Goal: Navigation & Orientation: Find specific page/section

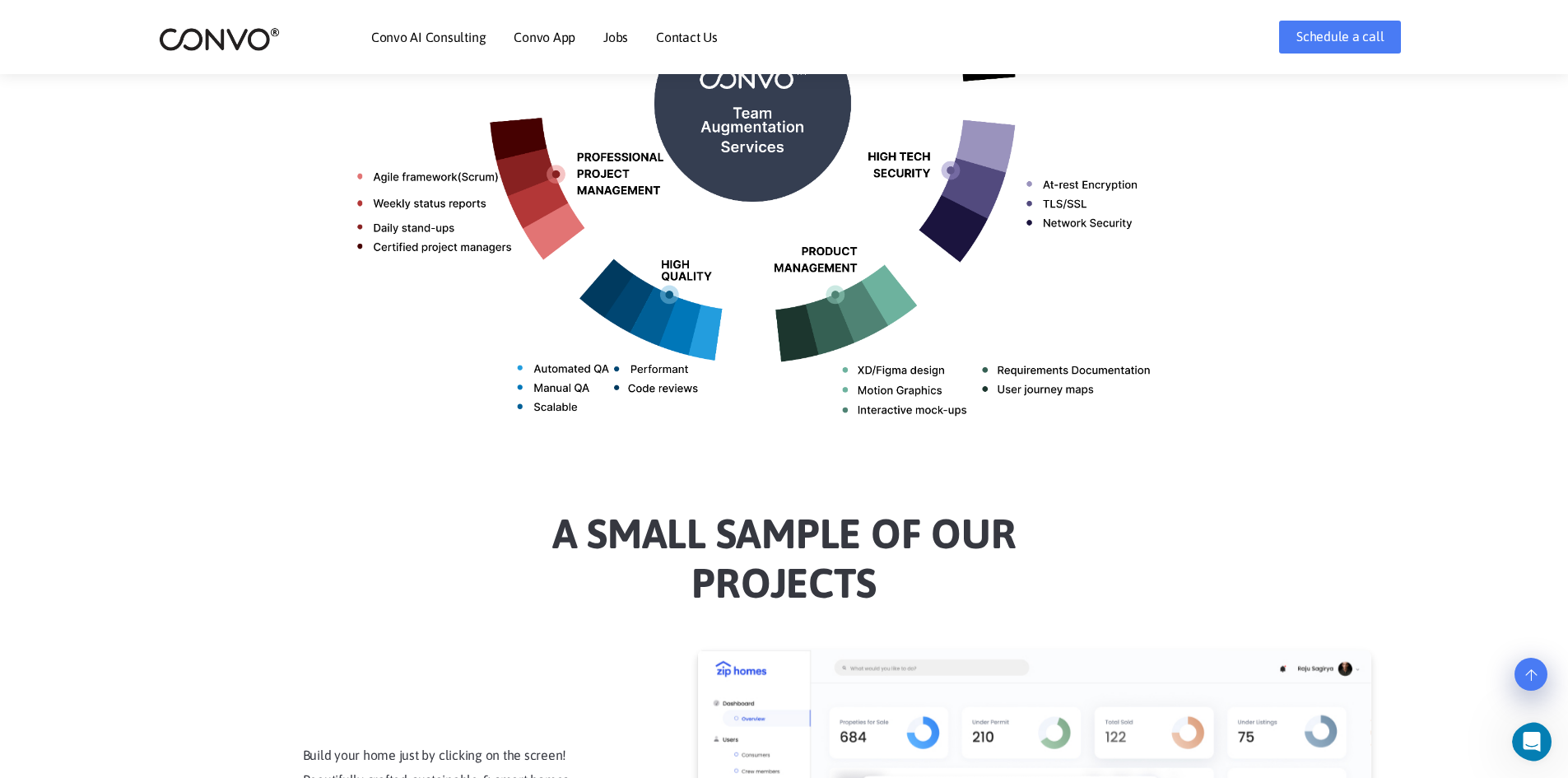
scroll to position [1235, 0]
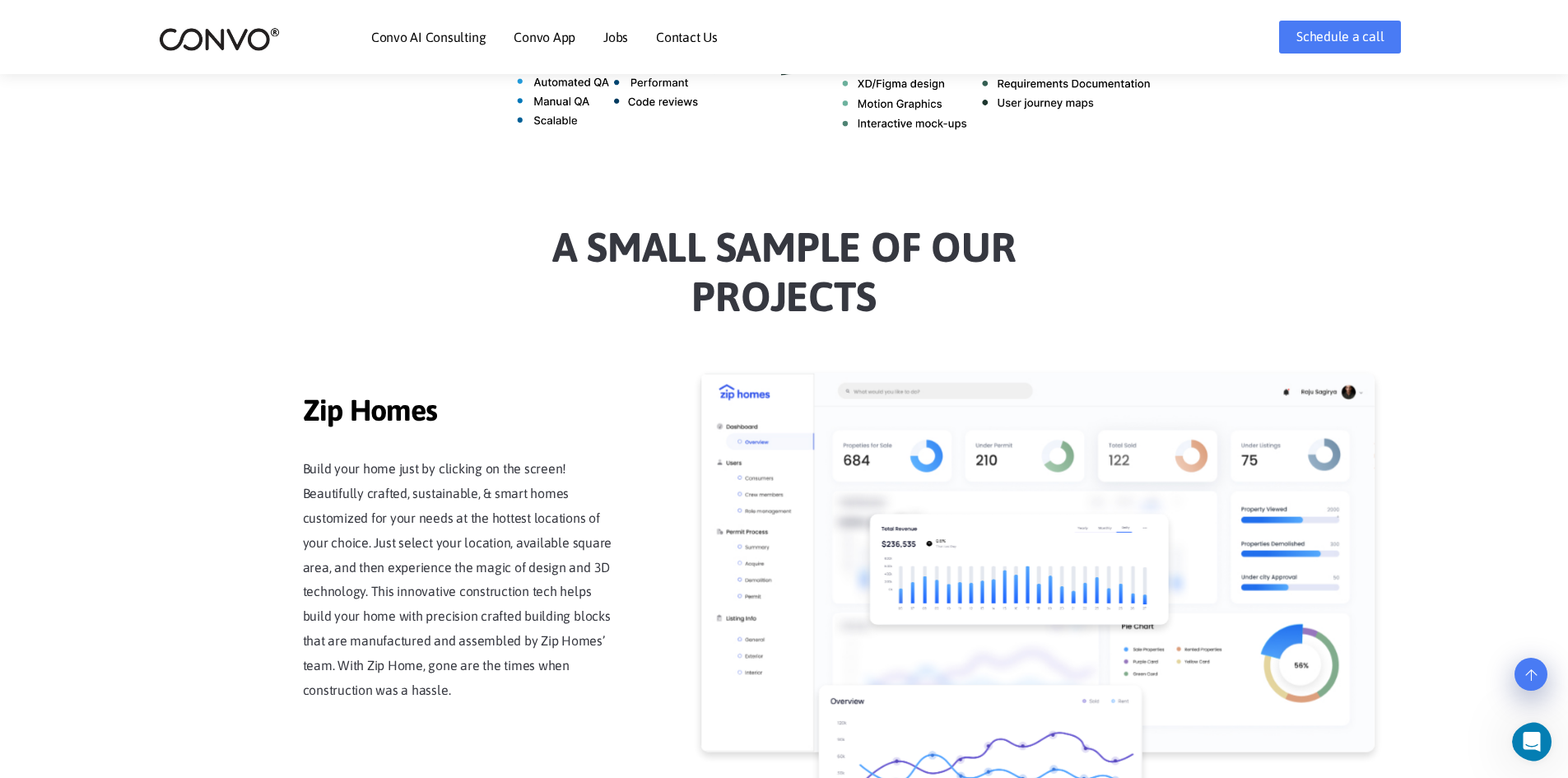
click at [576, 45] on ul "Convo AI Consulting Convo App Convo App Features Jobs Contact Us" at bounding box center [544, 37] width 346 height 71
click at [609, 38] on link "Jobs" at bounding box center [616, 37] width 25 height 13
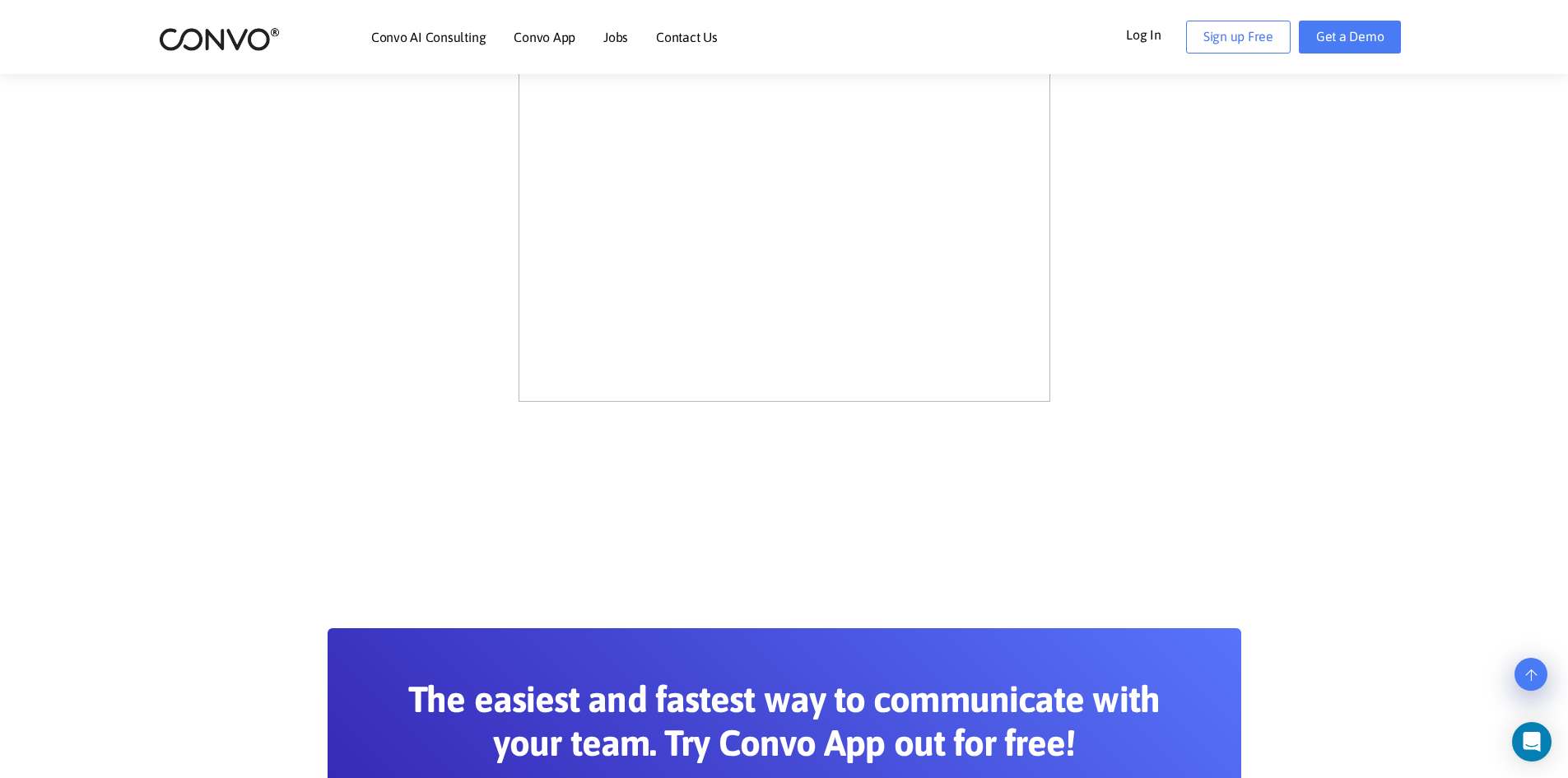
scroll to position [905, 0]
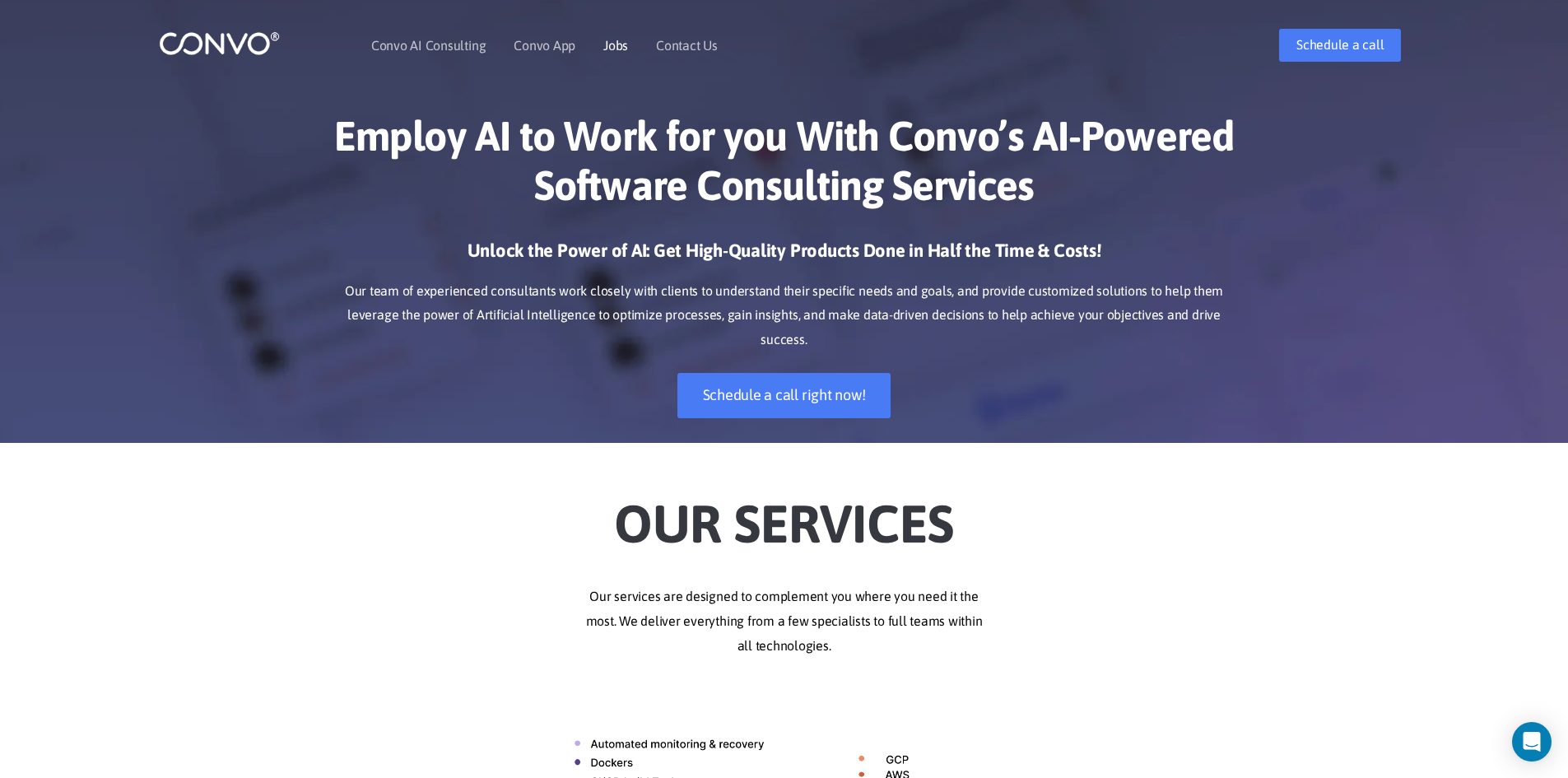
click at [618, 40] on link "Jobs" at bounding box center [616, 45] width 25 height 13
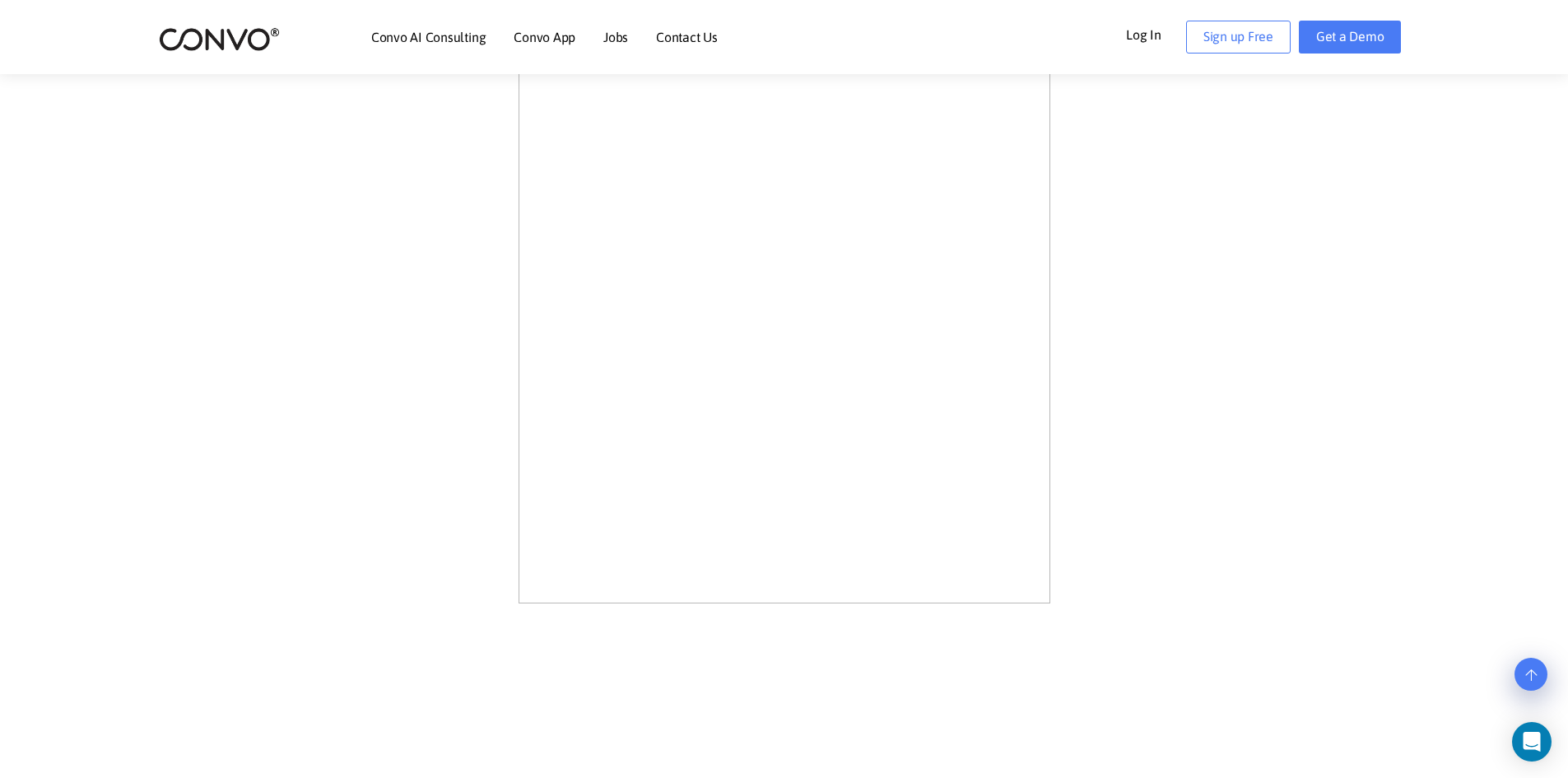
scroll to position [905, 0]
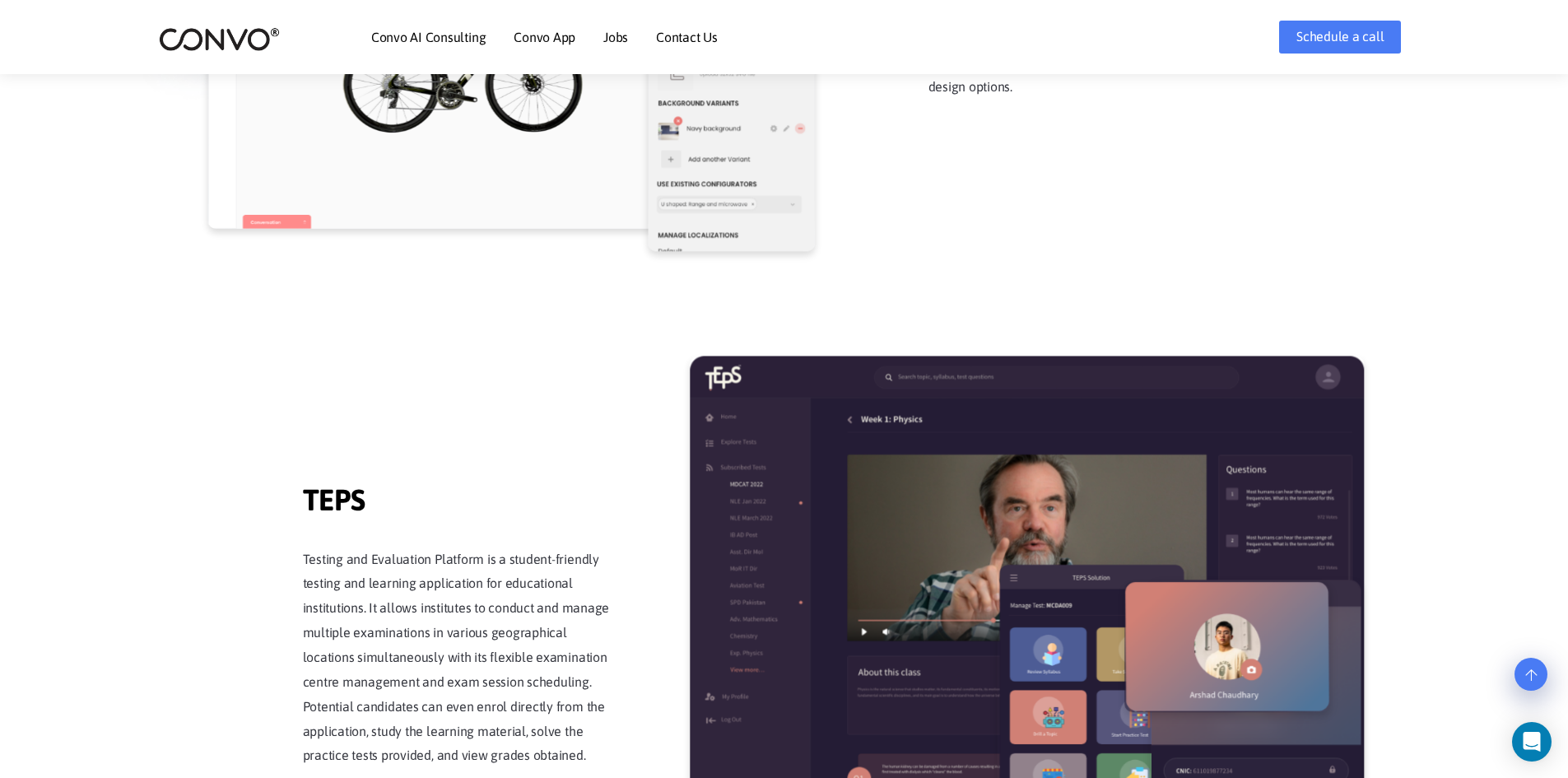
scroll to position [2553, 0]
